Goal: Check status: Check status

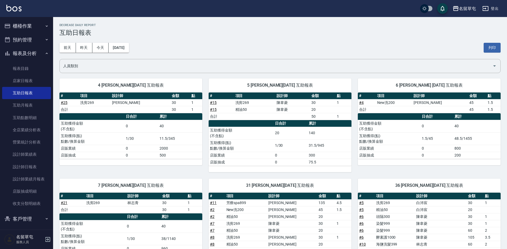
scroll to position [161, 0]
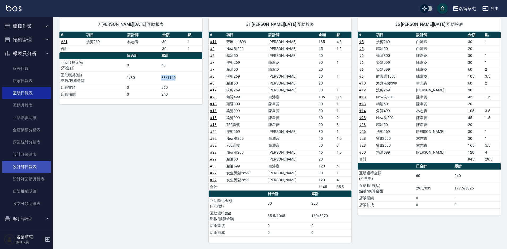
click at [32, 169] on link "設計師日報表" at bounding box center [26, 167] width 49 height 12
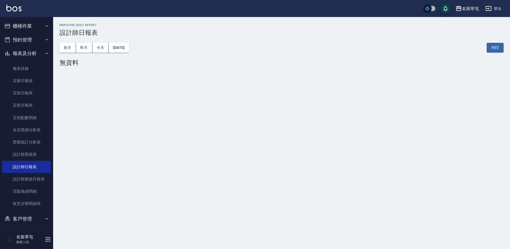
click at [85, 53] on div "[DATE] [DATE] [DATE] [DATE] 列印" at bounding box center [281, 47] width 444 height 23
click at [88, 48] on button "昨天" at bounding box center [84, 48] width 16 height 10
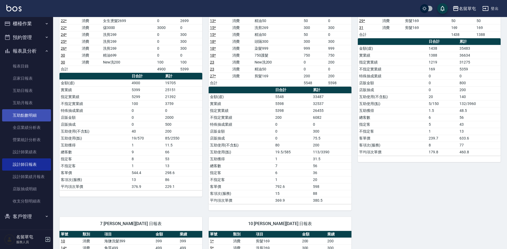
scroll to position [106, 0]
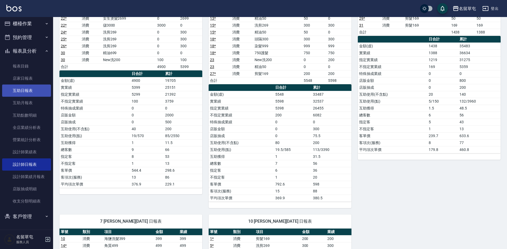
click at [38, 86] on link "互助日報表" at bounding box center [26, 90] width 49 height 12
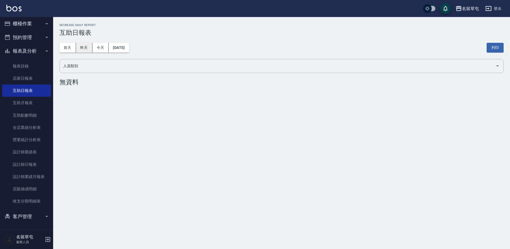
click at [87, 47] on button "昨天" at bounding box center [84, 48] width 16 height 10
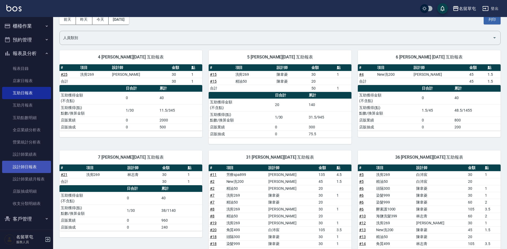
click at [33, 169] on link "設計師日報表" at bounding box center [26, 167] width 49 height 12
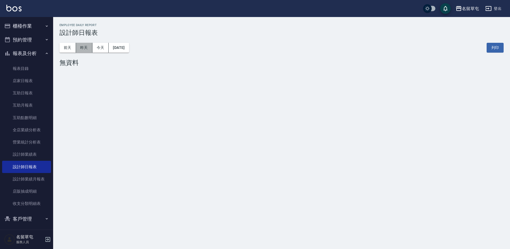
click at [78, 50] on button "昨天" at bounding box center [84, 48] width 16 height 10
